Goal: Use online tool/utility: Utilize a website feature to perform a specific function

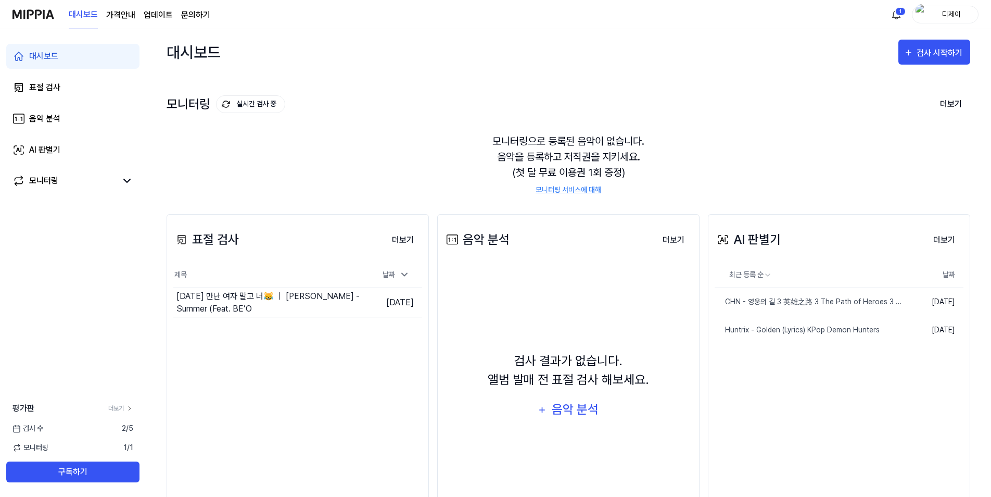
click at [671, 97] on div "모니터링 실시간 검사 중 더보기" at bounding box center [569, 104] width 804 height 17
drag, startPoint x: 762, startPoint y: 71, endPoint x: 751, endPoint y: 62, distance: 14.0
click at [763, 72] on div "대시보드 검사 시작하기" at bounding box center [569, 52] width 804 height 46
click at [897, 16] on html "대시보드 가격안내 업데이트 문의하기 1 디제이 대시보드 표절 검사 음악 분석 AI 판별기 모니터링 평가판 더보기 검사 수 2 / 5 모니터링 …" at bounding box center [495, 248] width 991 height 497
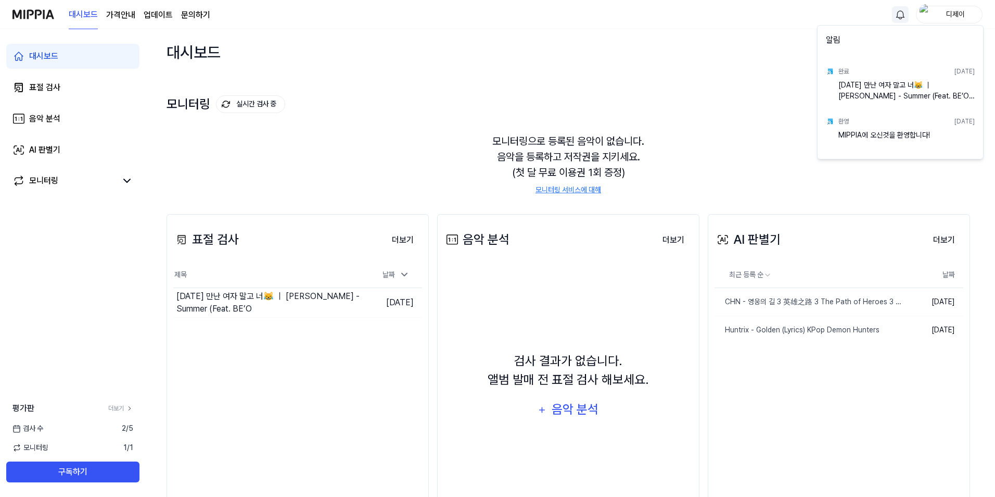
click at [740, 105] on html "대시보드 가격안내 업데이트 문의하기 디제이 대시보드 표절 검사 음악 분석 AI 판별기 모니터링 평가판 더보기 검사 수 2 / 5 모니터링 1 …" at bounding box center [497, 248] width 995 height 497
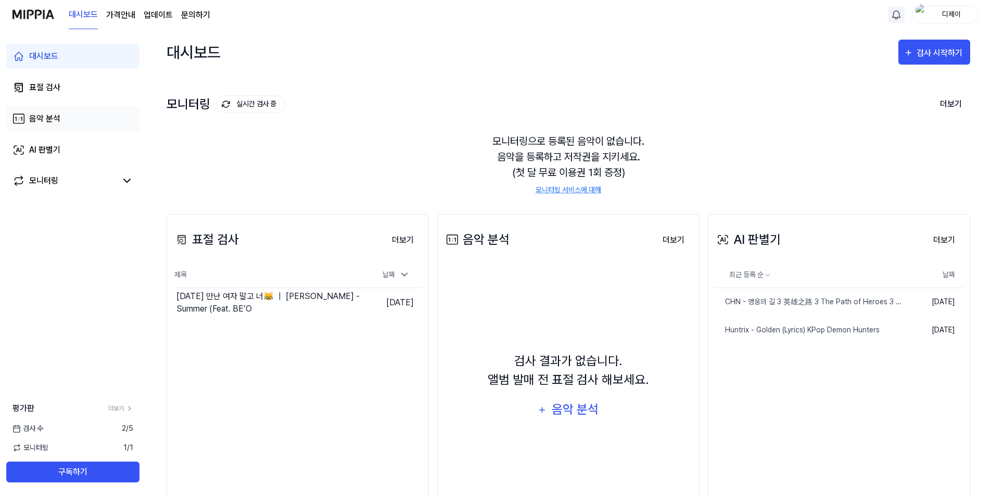
click at [60, 124] on link "음악 분석" at bounding box center [72, 118] width 133 height 25
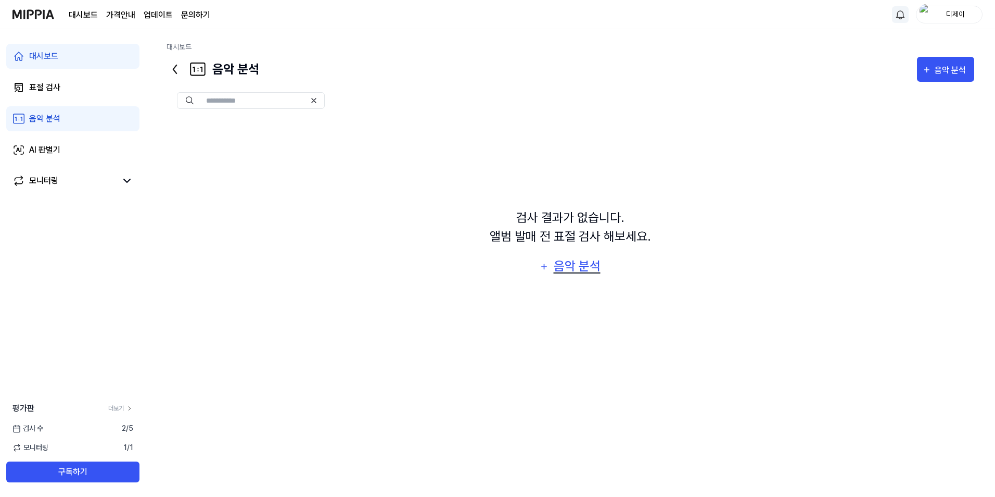
click at [583, 266] on div "음악 분석" at bounding box center [576, 266] width 49 height 20
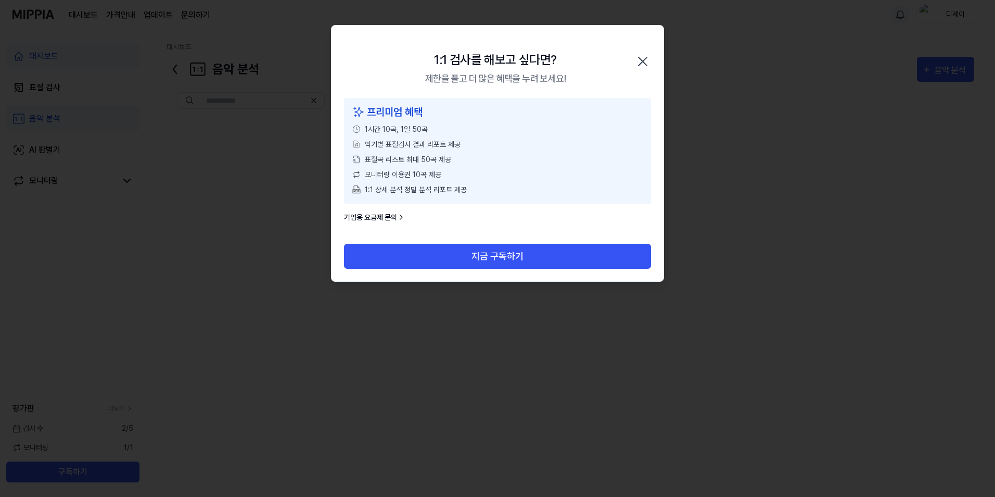
click at [638, 61] on icon "button" at bounding box center [643, 61] width 17 height 17
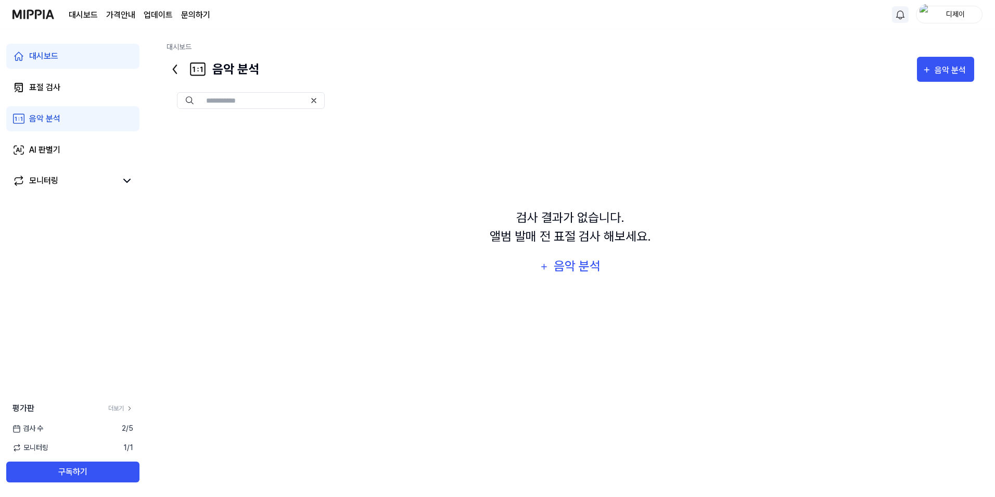
click at [614, 58] on div "음악 분석 음악 분석" at bounding box center [571, 69] width 808 height 25
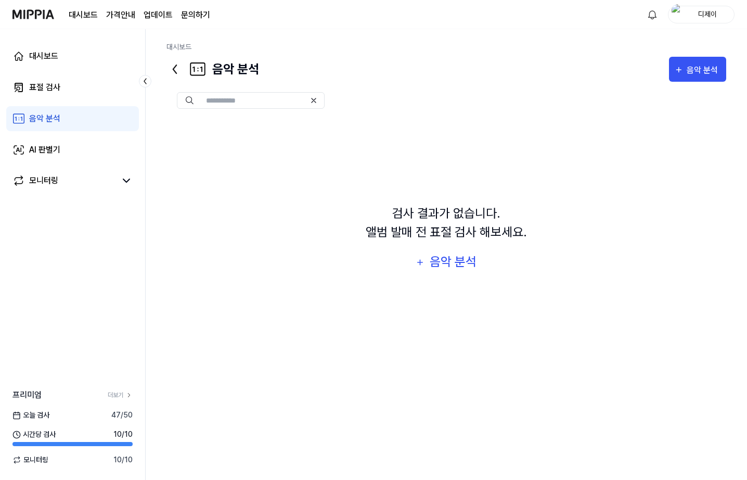
click at [435, 49] on div "대시보드" at bounding box center [447, 49] width 560 height 15
click at [747, 24] on html "대시보드 가격안내 업데이트 문의하기 디제이 대시보드 표절 검사 음악 분석 AI 판별기 모니터링 프리미엄 더보기 오늘 검사 47 / 50 시간당…" at bounding box center [373, 240] width 747 height 480
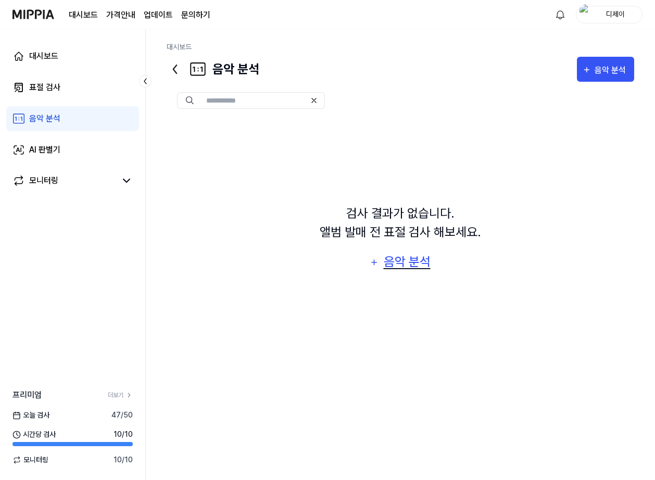
click at [409, 260] on div "음악 분석" at bounding box center [406, 262] width 49 height 20
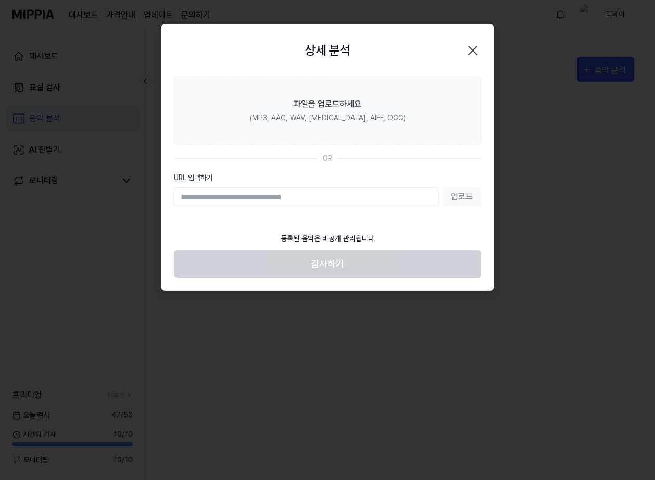
click at [274, 196] on input "URL 입력하기" at bounding box center [306, 196] width 264 height 19
click at [472, 48] on icon "button" at bounding box center [472, 50] width 17 height 17
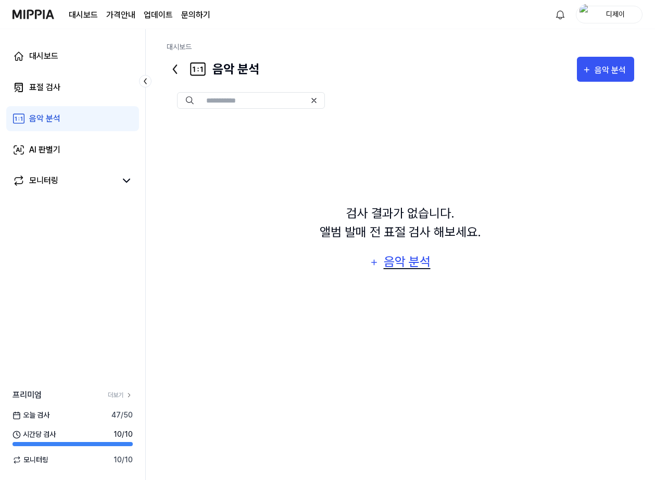
click at [399, 265] on div "음악 분석" at bounding box center [406, 262] width 49 height 20
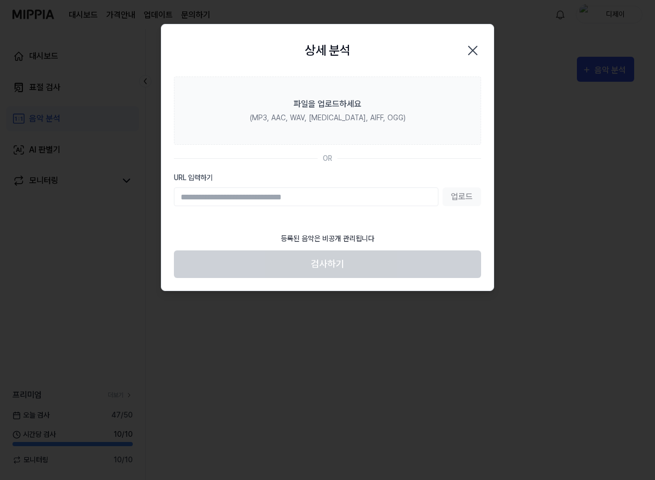
click at [476, 45] on icon "button" at bounding box center [472, 50] width 17 height 17
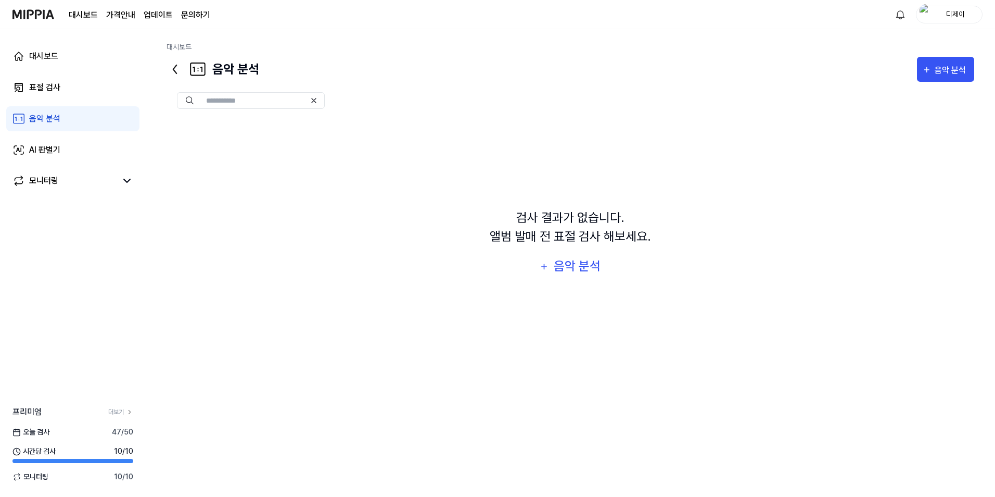
click at [654, 14] on div "디제이" at bounding box center [955, 13] width 41 height 11
click at [654, 94] on button "로그아웃" at bounding box center [916, 95] width 120 height 11
